Goal: Book appointment/travel/reservation

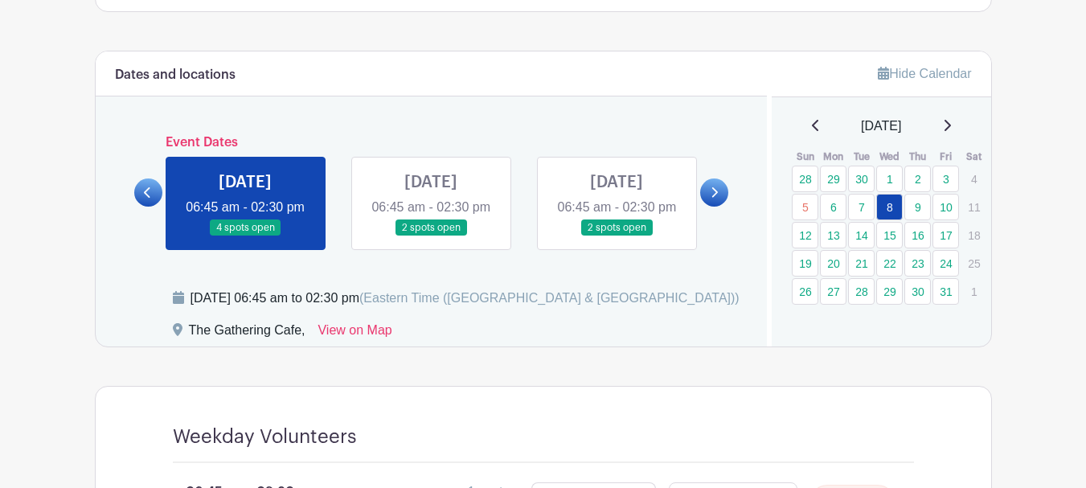
scroll to position [884, 0]
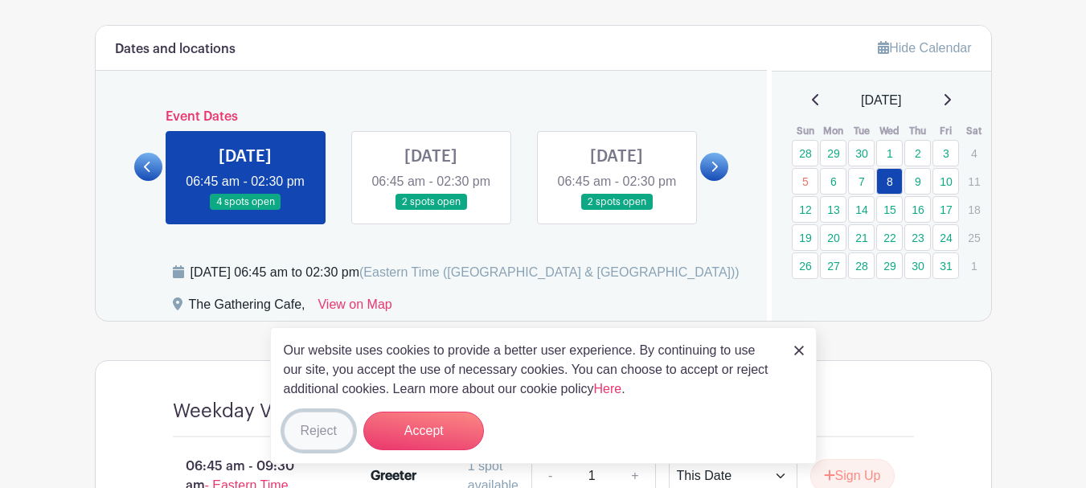
click at [321, 436] on button "Reject" at bounding box center [319, 430] width 70 height 39
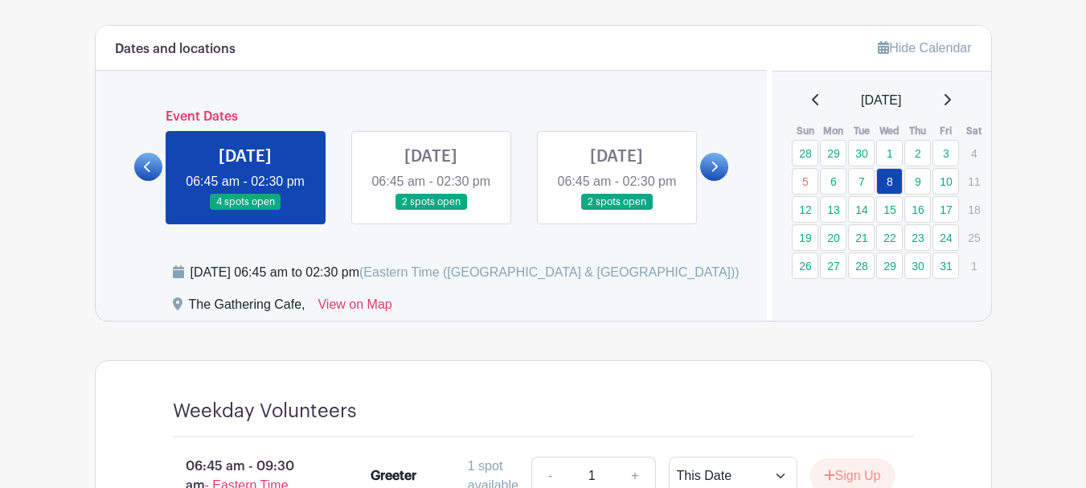
click at [616, 211] on link at bounding box center [616, 211] width 0 height 0
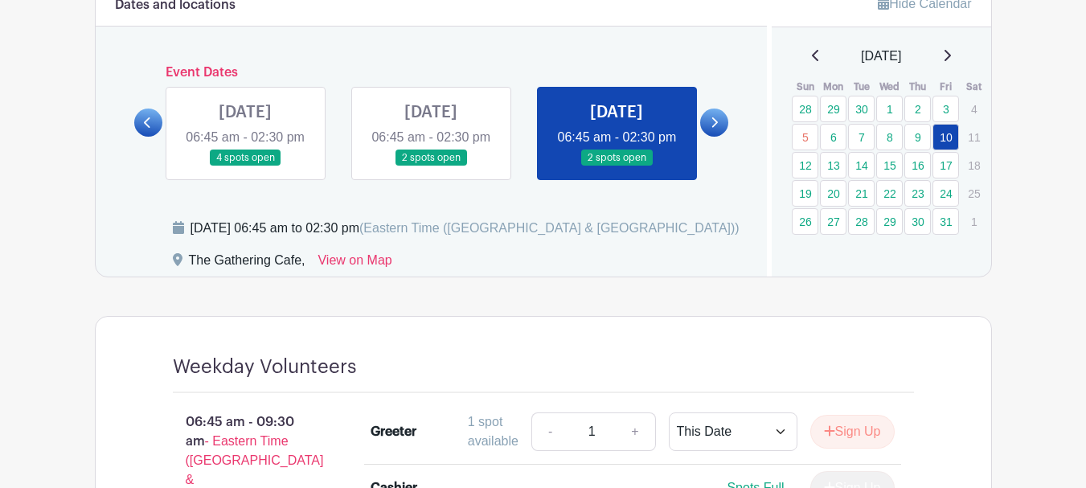
scroll to position [884, 0]
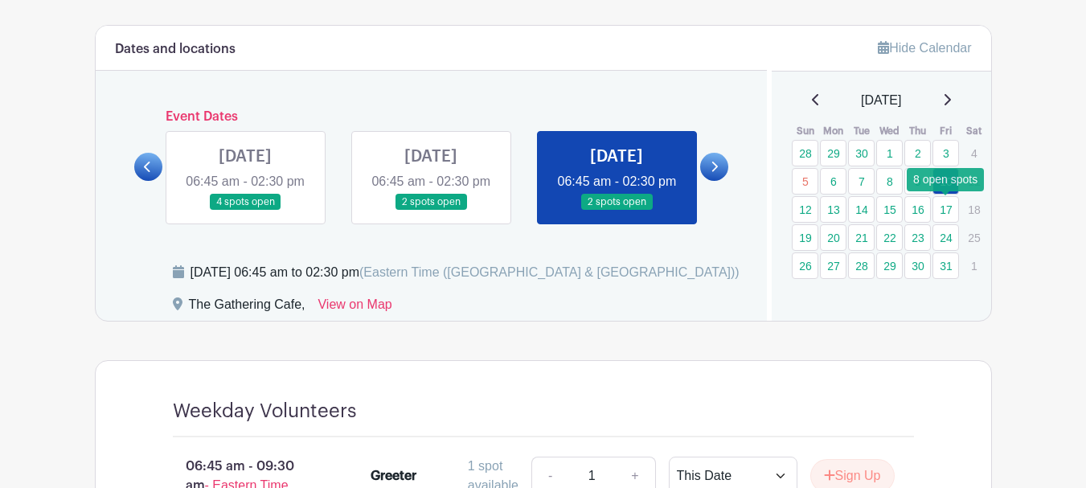
click at [949, 212] on link "17" at bounding box center [945, 209] width 27 height 27
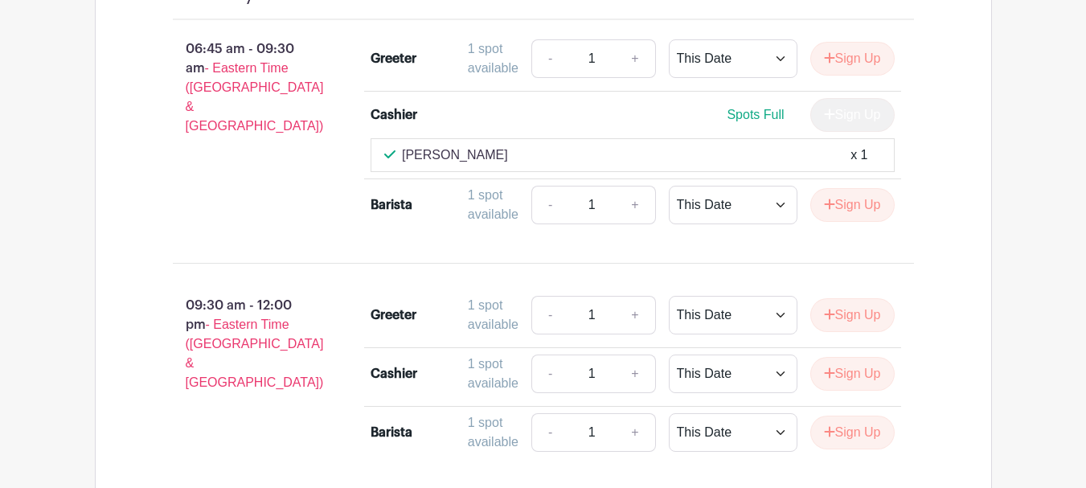
scroll to position [964, 0]
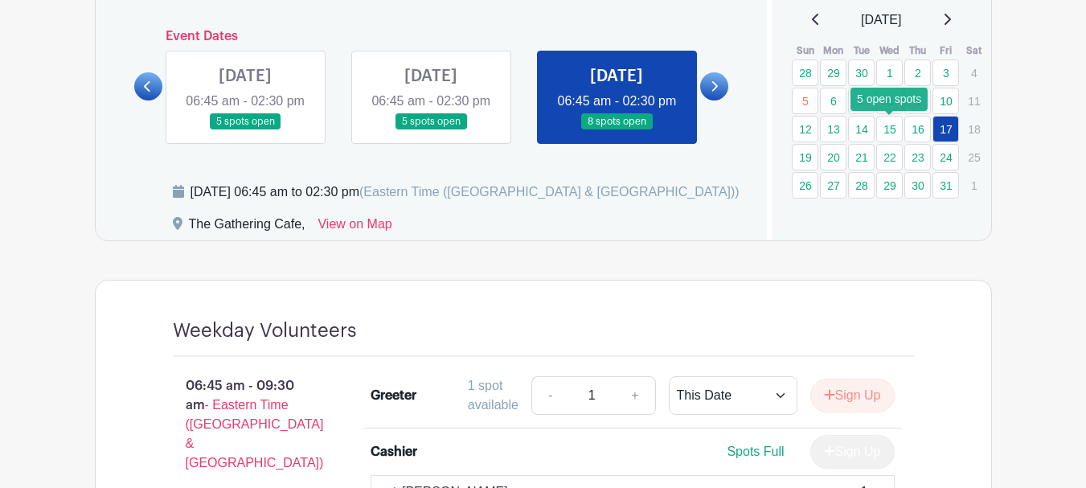
click at [890, 128] on link "15" at bounding box center [889, 129] width 27 height 27
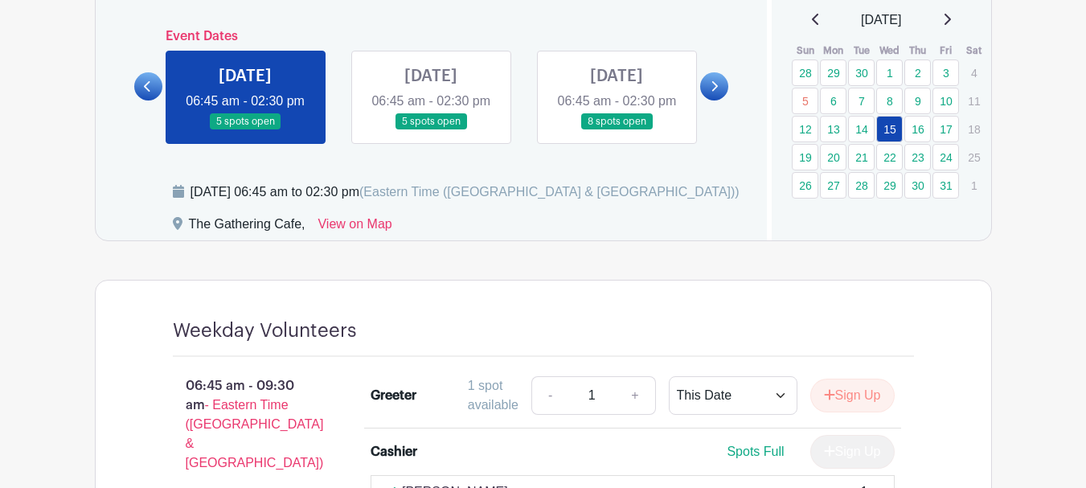
scroll to position [482, 0]
